Goal: Transaction & Acquisition: Purchase product/service

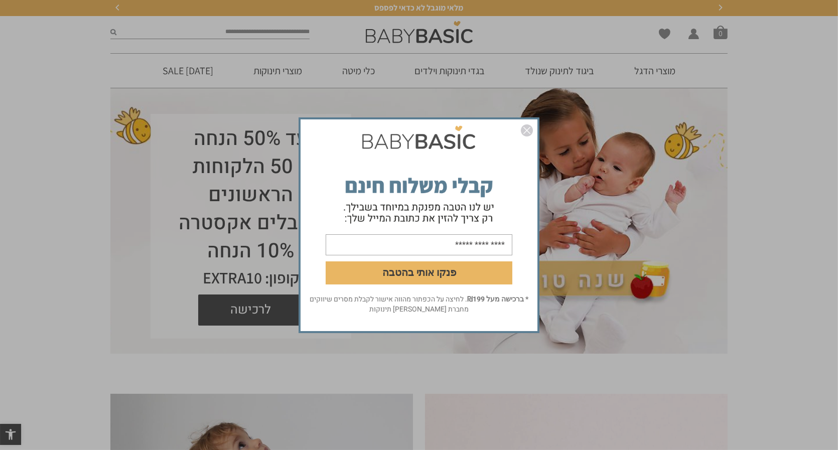
click at [528, 128] on img "סגור" at bounding box center [527, 130] width 12 height 12
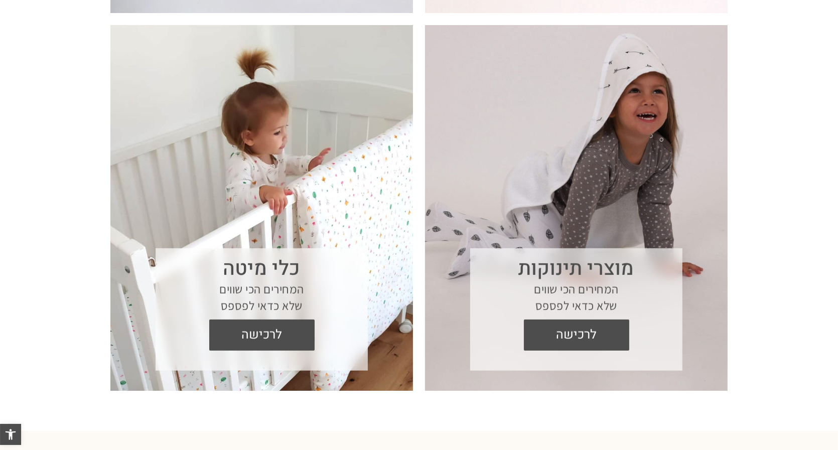
scroll to position [753, 0]
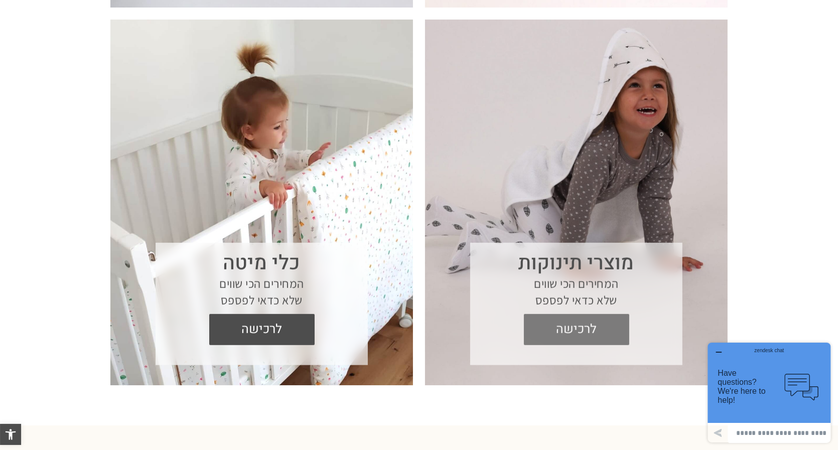
click at [581, 331] on span "לרכישה" at bounding box center [577, 329] width 90 height 31
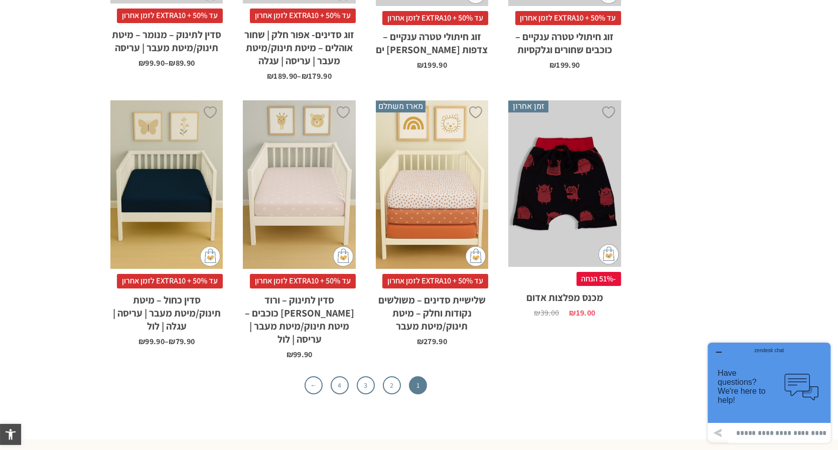
scroll to position [3212, 0]
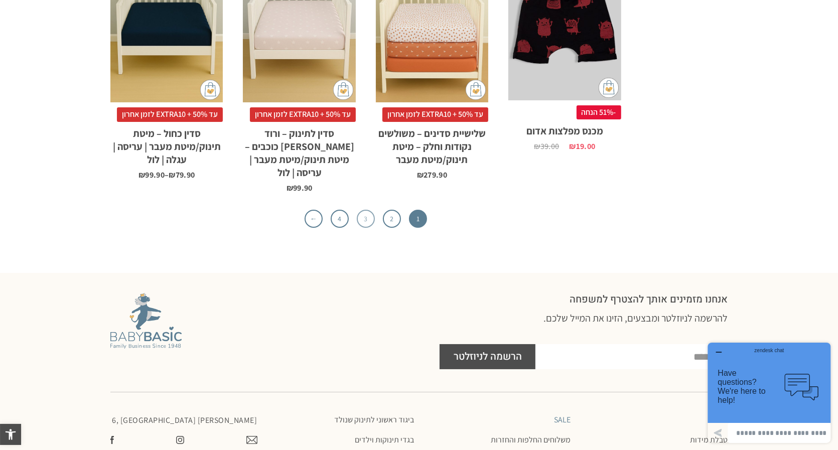
click at [365, 210] on link "3" at bounding box center [366, 219] width 18 height 18
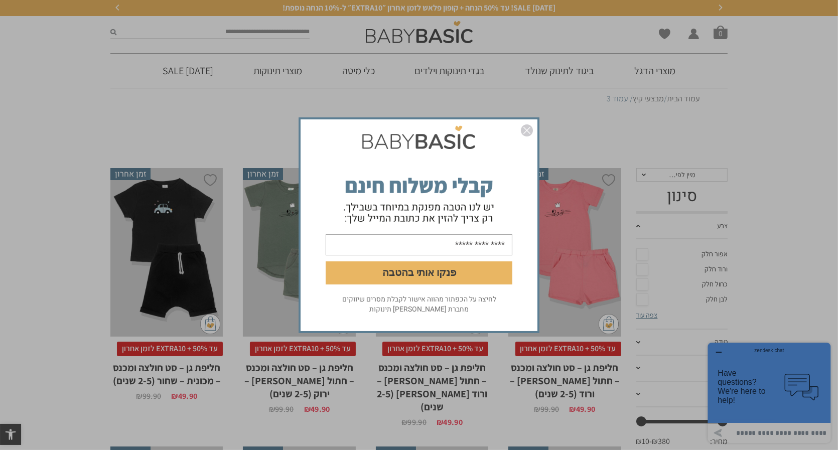
click at [654, 70] on div "פנקו אותי בהטבה לחיצה על הכפתור מהווה אישור לקבלת מסרים שיווקים מחברת אריה בגדי…" at bounding box center [419, 225] width 838 height 450
click at [525, 127] on img "סגור" at bounding box center [527, 130] width 12 height 12
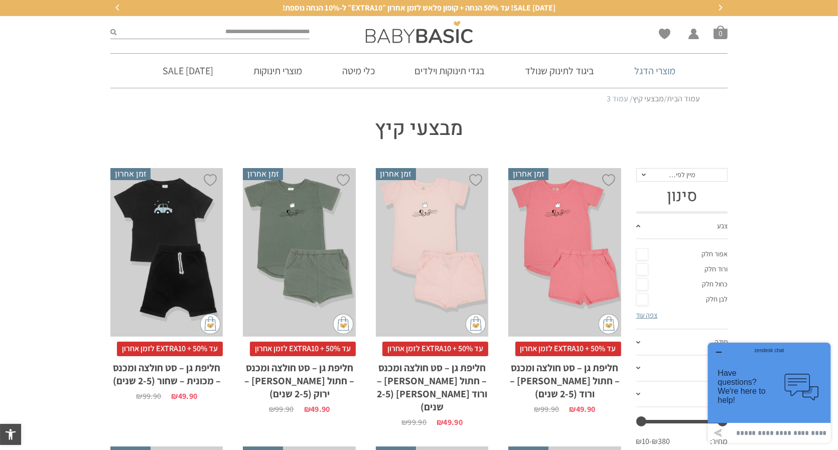
click at [644, 73] on link "מוצרי הדגל" at bounding box center [654, 71] width 71 height 34
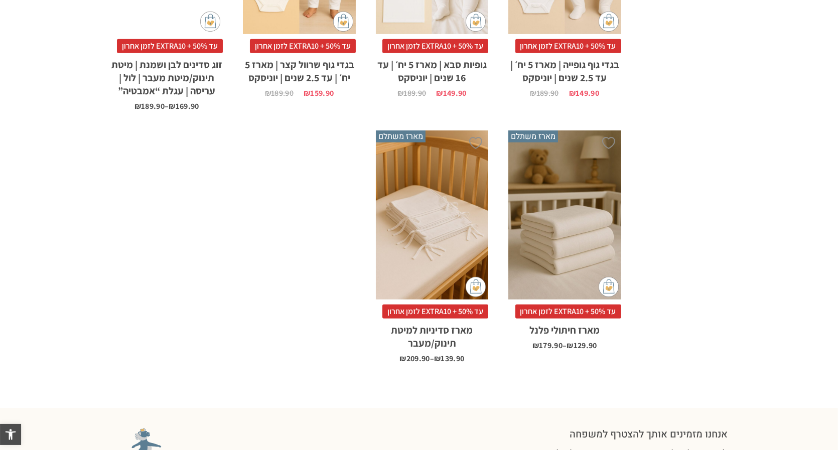
scroll to position [1054, 0]
